Goal: Consume media (video, audio): Consume media (video, audio)

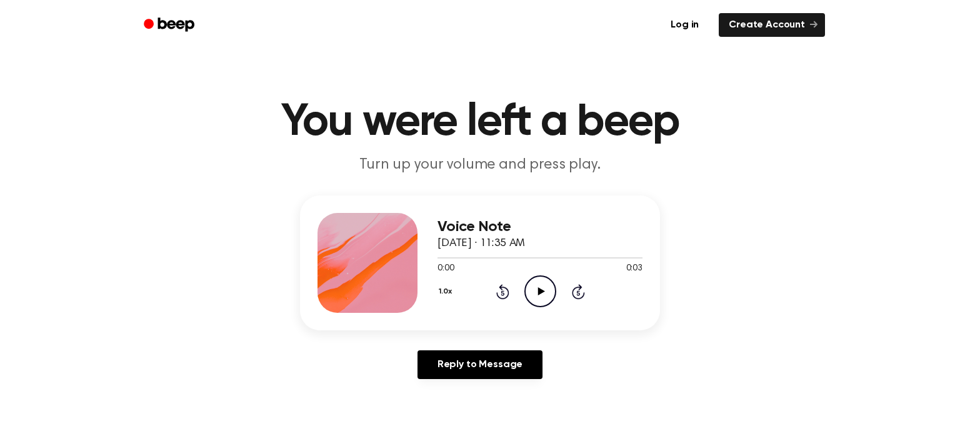
click at [552, 289] on icon "Play Audio" at bounding box center [540, 292] width 32 height 32
click at [530, 279] on icon "Play Audio" at bounding box center [540, 292] width 32 height 32
click at [530, 287] on icon "Play Audio" at bounding box center [540, 292] width 32 height 32
click at [530, 287] on icon "Pause Audio" at bounding box center [540, 292] width 32 height 32
click at [539, 289] on icon at bounding box center [540, 291] width 7 height 8
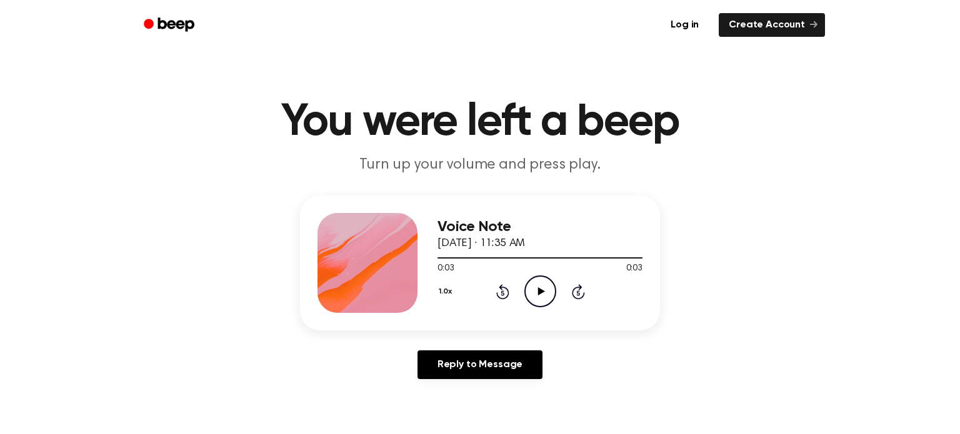
click at [539, 289] on icon at bounding box center [540, 291] width 7 height 8
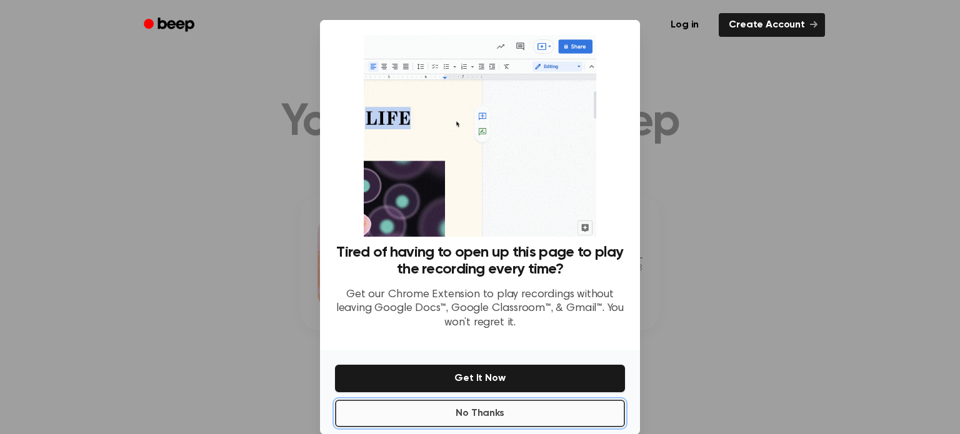
click at [487, 412] on button "No Thanks" at bounding box center [480, 413] width 290 height 27
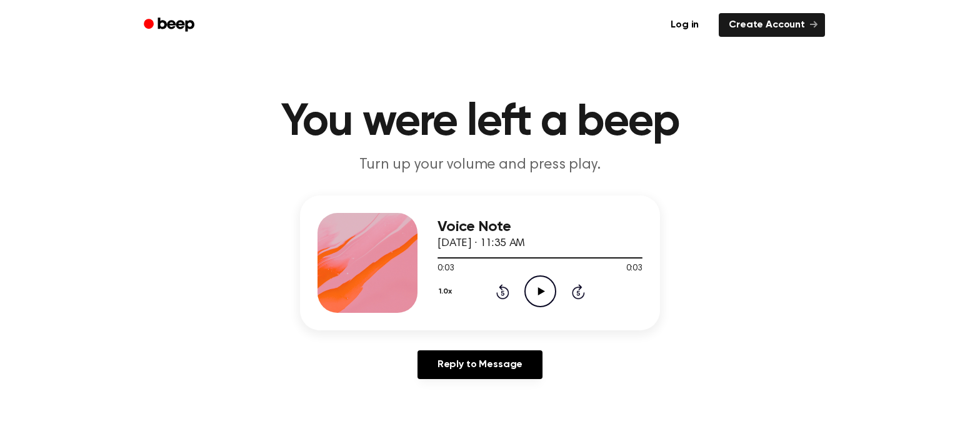
click at [539, 289] on icon at bounding box center [540, 291] width 7 height 8
click at [527, 291] on icon "Play Audio" at bounding box center [540, 292] width 32 height 32
click at [537, 294] on icon "Play Audio" at bounding box center [540, 292] width 32 height 32
click at [535, 294] on icon "Play Audio" at bounding box center [540, 292] width 32 height 32
click at [536, 295] on icon "Play Audio" at bounding box center [540, 292] width 32 height 32
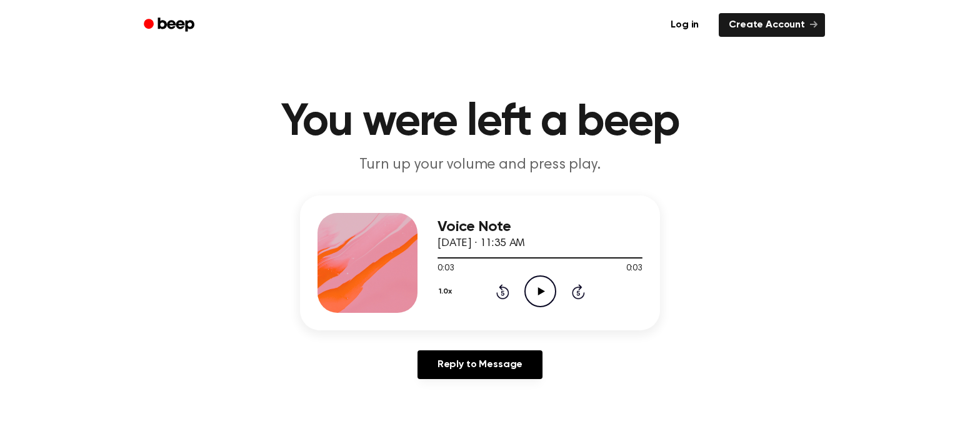
click at [534, 296] on icon "Play Audio" at bounding box center [540, 292] width 32 height 32
